Goal: Check status

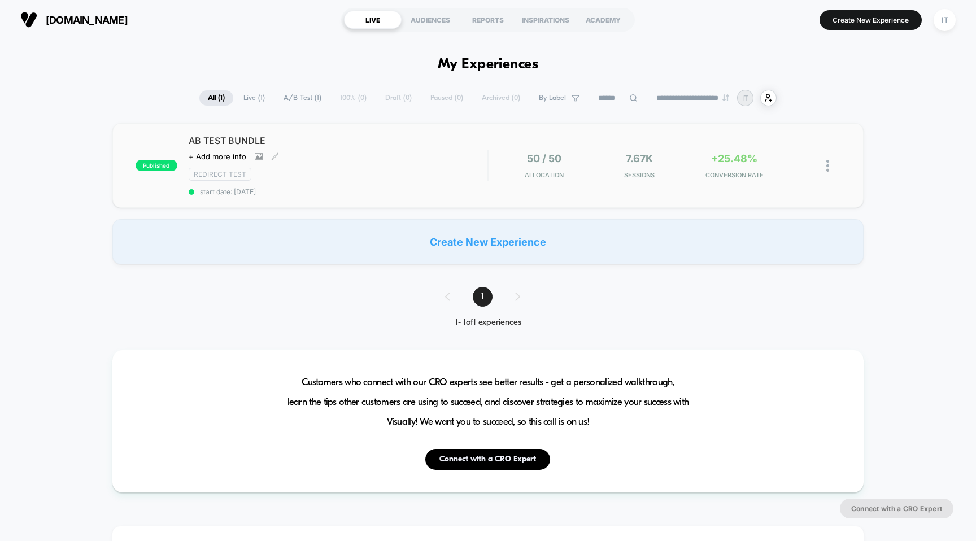
click at [386, 152] on div "Click to view images Click to edit experience details + Add more info" at bounding box center [294, 156] width 210 height 9
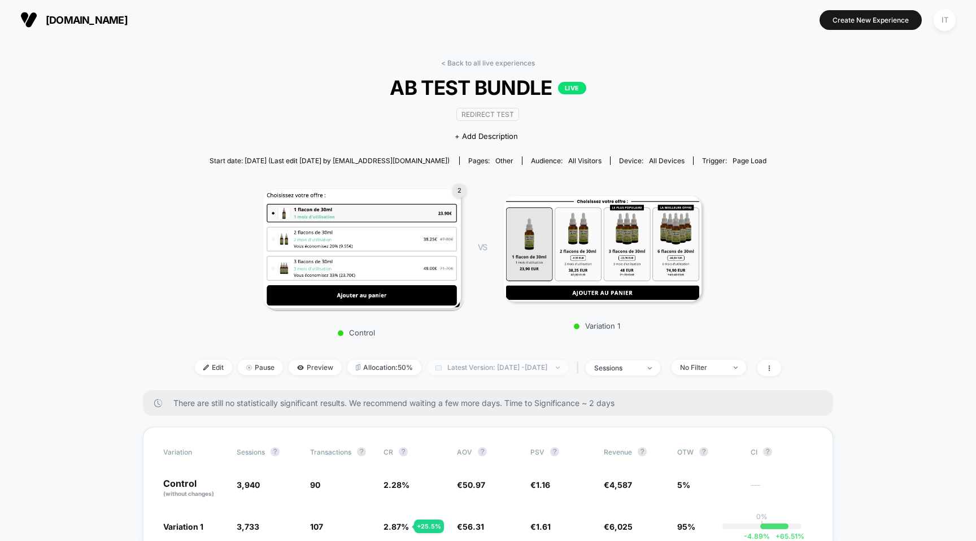
click at [476, 360] on span "Latest Version: [DATE] - [DATE]" at bounding box center [497, 367] width 141 height 15
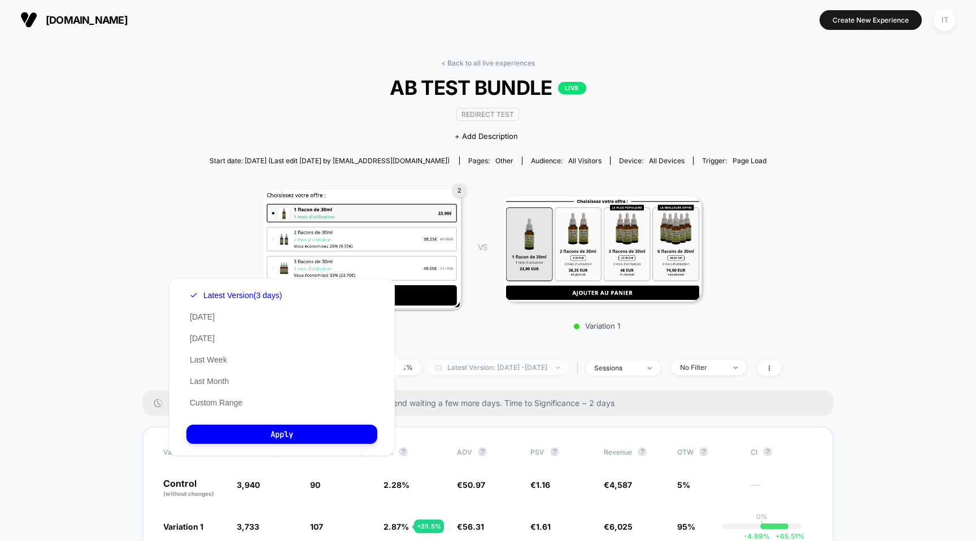
click at [486, 371] on span "Latest Version: [DATE] - [DATE]" at bounding box center [497, 367] width 141 height 15
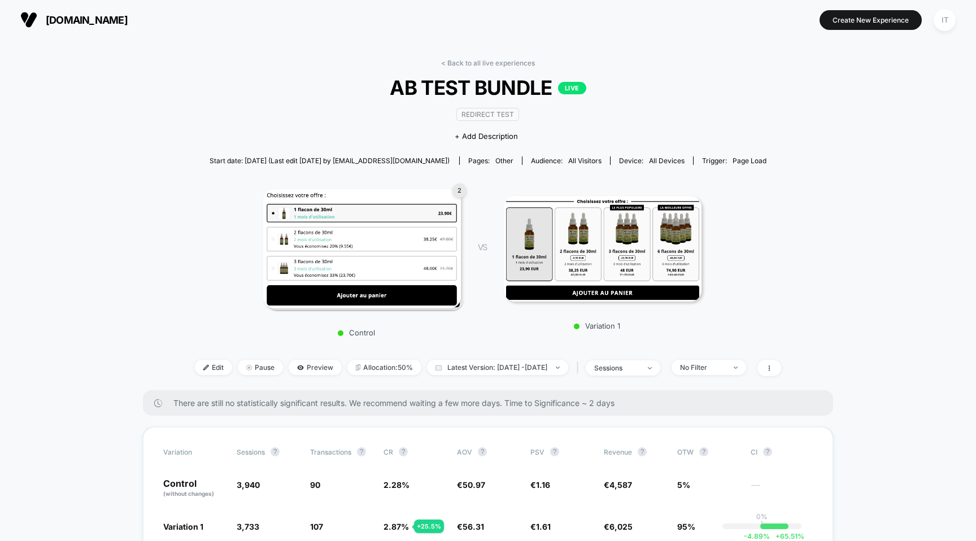
click at [472, 376] on div "Edit Pause Preview Allocation: 50% Latest Version: [DATE] - [DATE] | sessions N…" at bounding box center [488, 368] width 586 height 16
click at [472, 369] on span "Latest Version: [DATE] - [DATE]" at bounding box center [497, 367] width 141 height 15
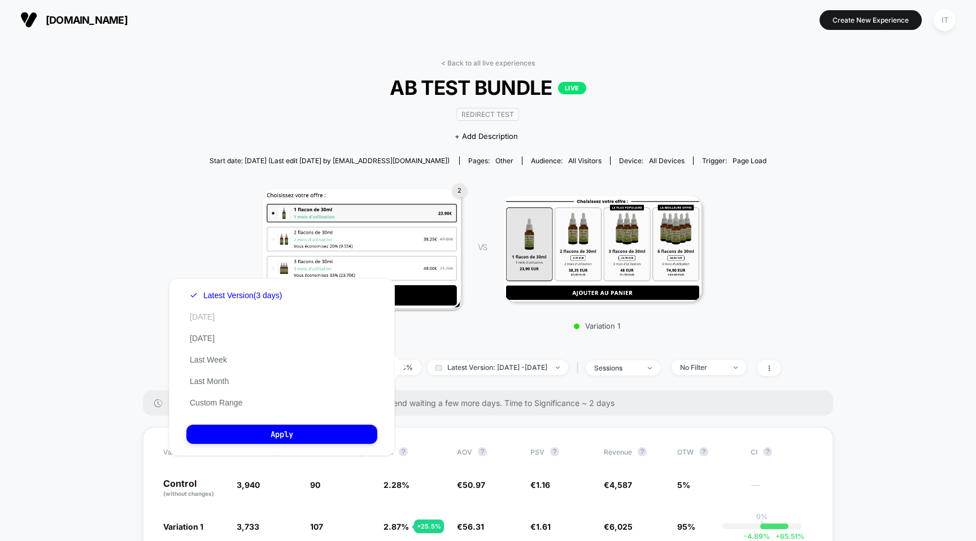
click at [202, 317] on button "[DATE]" at bounding box center [202, 317] width 32 height 10
